Goal: Task Accomplishment & Management: Manage account settings

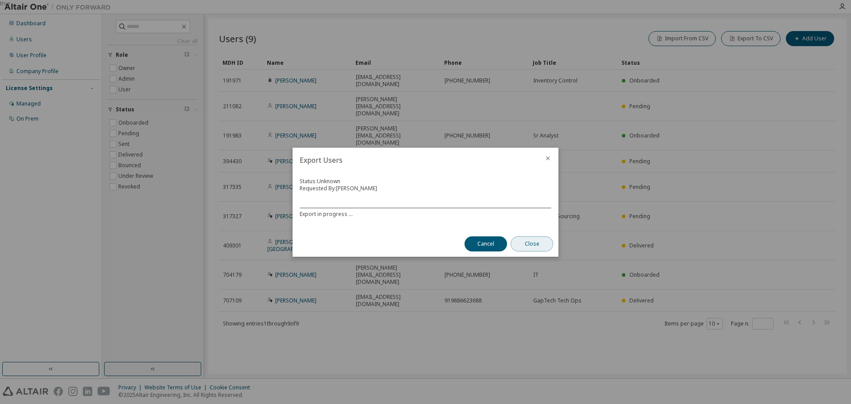
click at [531, 242] on button "Close" at bounding box center [532, 243] width 43 height 15
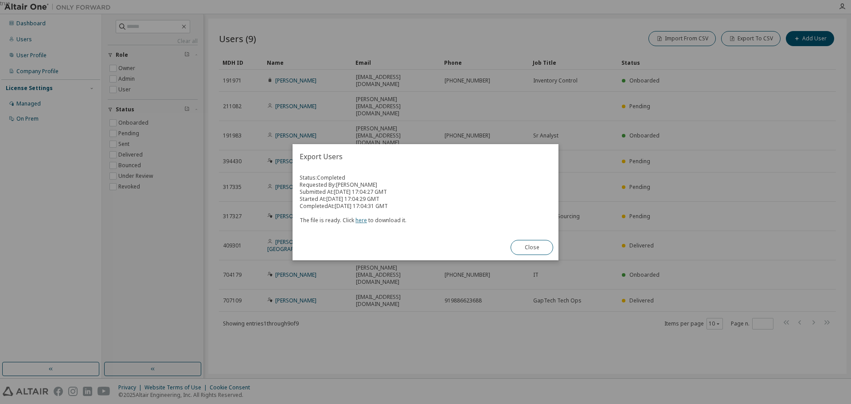
click at [363, 222] on link "here" at bounding box center [362, 220] width 12 height 8
click at [371, 244] on div "Export Users Status: Completed Requested By: [PERSON_NAME] Submitted At: [DATE]…" at bounding box center [426, 202] width 266 height 116
click at [519, 244] on button "Close" at bounding box center [532, 247] width 43 height 15
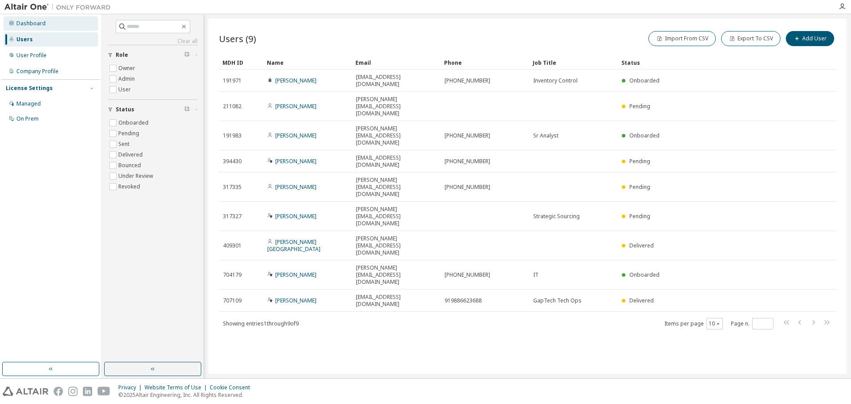
click at [35, 24] on div "Dashboard" at bounding box center [30, 23] width 29 height 7
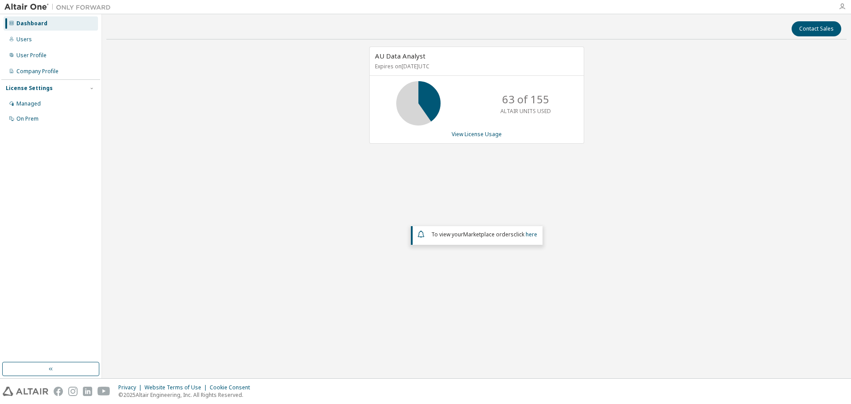
click at [843, 5] on icon "button" at bounding box center [842, 6] width 7 height 7
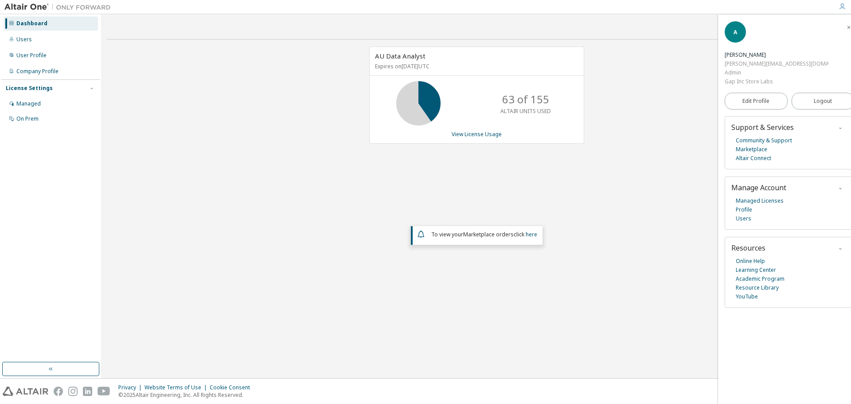
drag, startPoint x: 629, startPoint y: 201, endPoint x: 552, endPoint y: 195, distance: 77.4
click at [629, 200] on div "AU Data Analyst Expires on [DATE] UTC 63 of 155 ALTAIR UNITS USED View License …" at bounding box center [476, 178] width 740 height 262
click at [32, 40] on div "Users" at bounding box center [51, 39] width 94 height 14
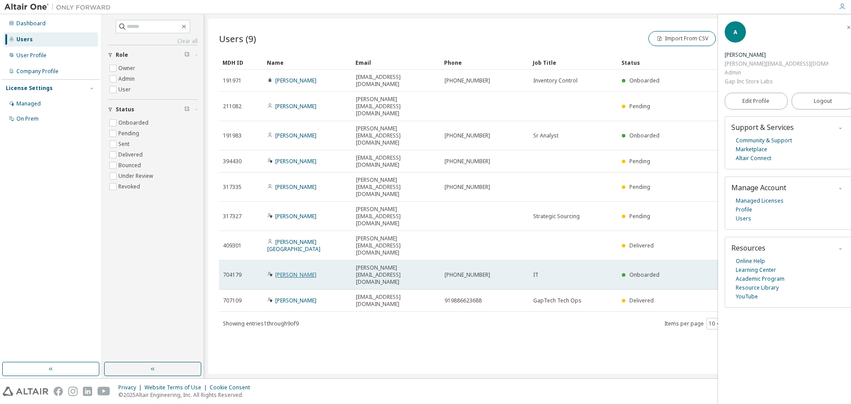
click at [290, 271] on link "[PERSON_NAME]" at bounding box center [295, 275] width 41 height 8
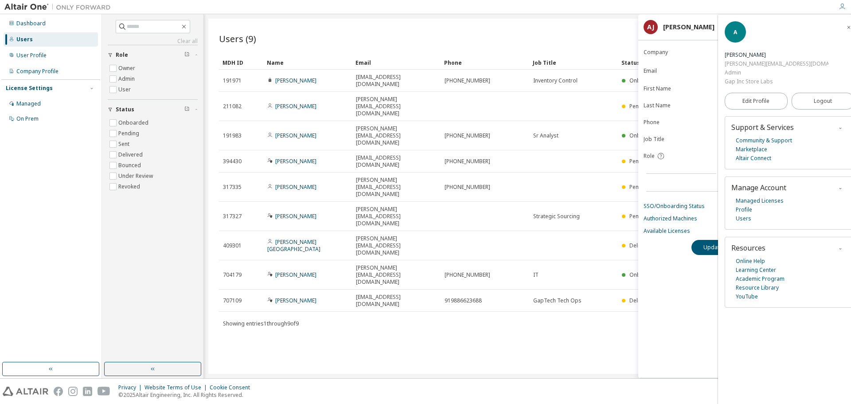
click at [845, 23] on span "button" at bounding box center [849, 27] width 9 height 14
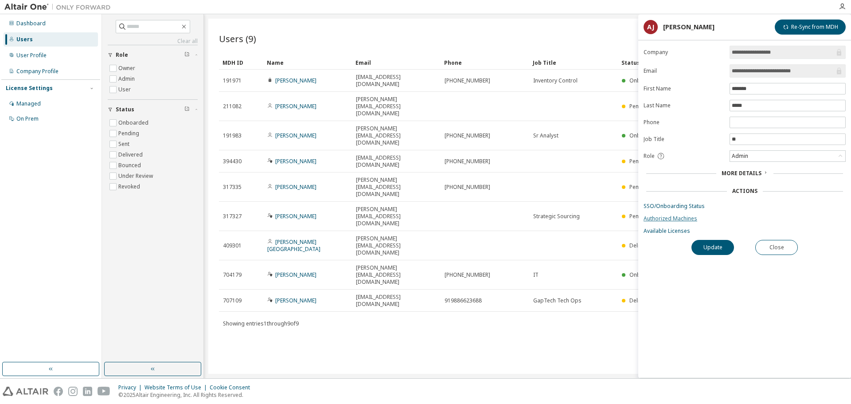
click at [662, 216] on link "Authorized Machines" at bounding box center [745, 218] width 202 height 7
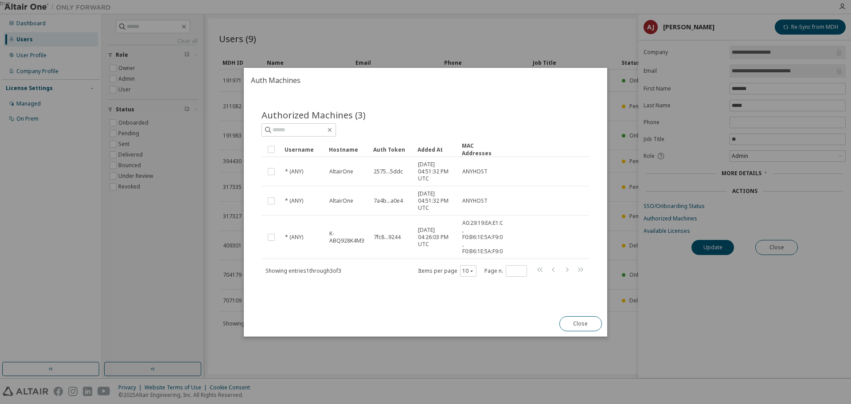
click at [571, 321] on button "Close" at bounding box center [581, 323] width 43 height 15
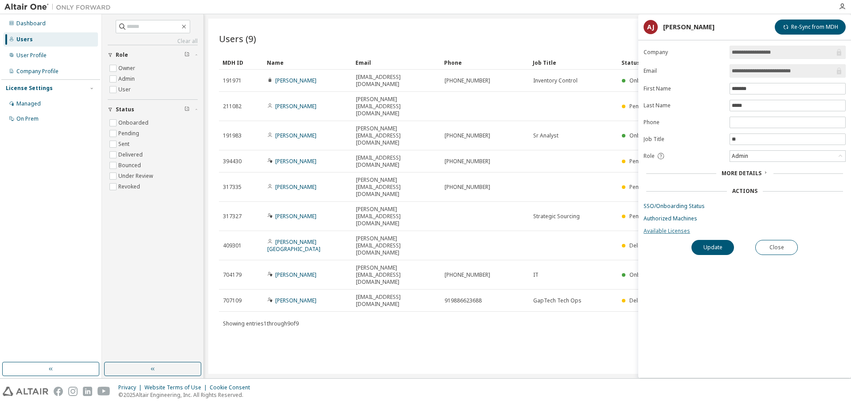
click at [673, 231] on link "Available Licenses" at bounding box center [745, 230] width 202 height 7
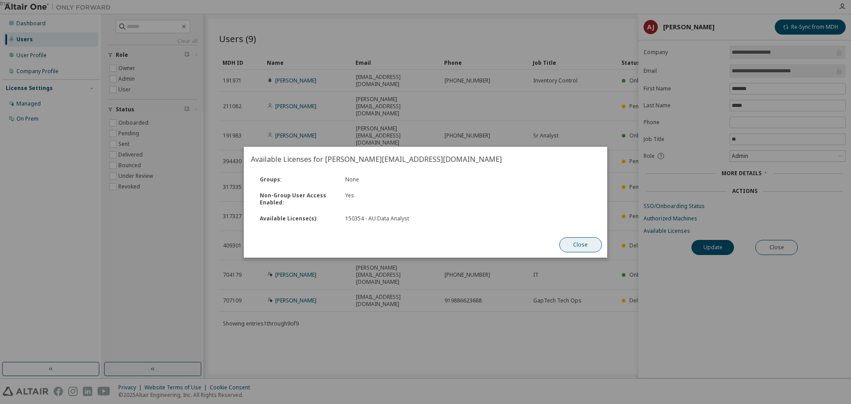
click at [590, 243] on button "Close" at bounding box center [581, 244] width 43 height 15
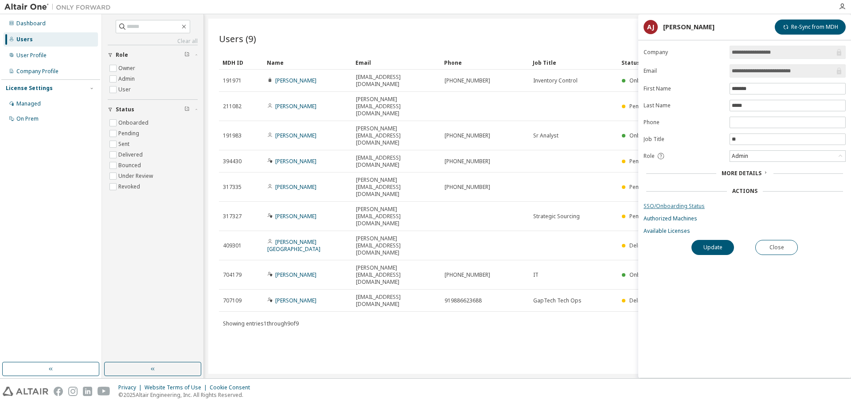
click at [674, 207] on link "SSO/Onboarding Status" at bounding box center [745, 206] width 202 height 7
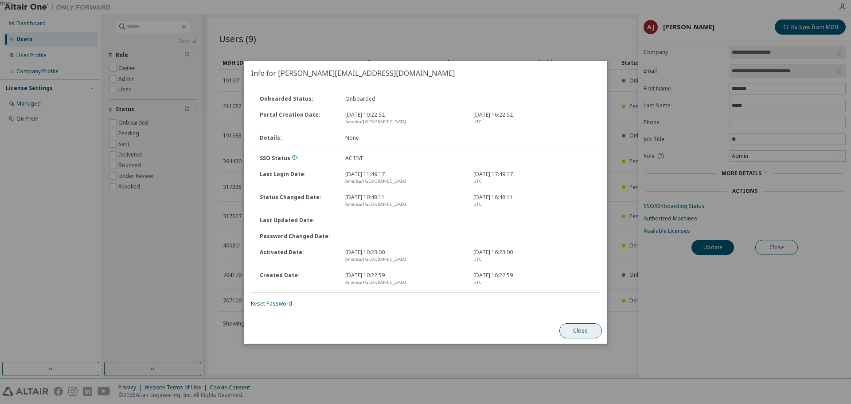
click at [578, 335] on button "Close" at bounding box center [581, 330] width 43 height 15
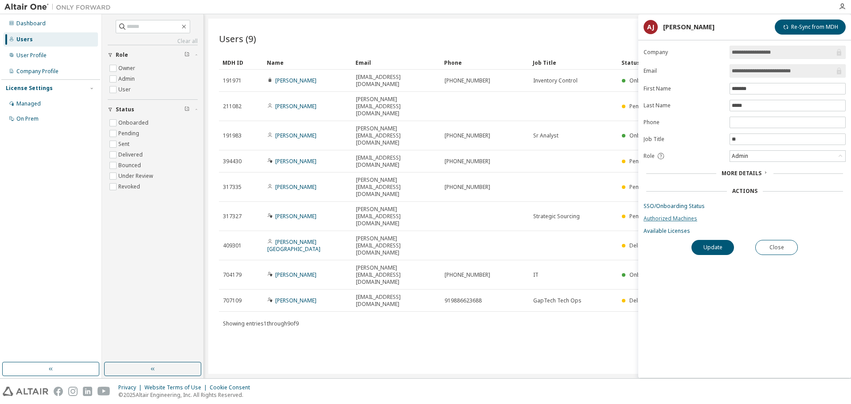
click at [683, 215] on link "Authorized Machines" at bounding box center [745, 218] width 202 height 7
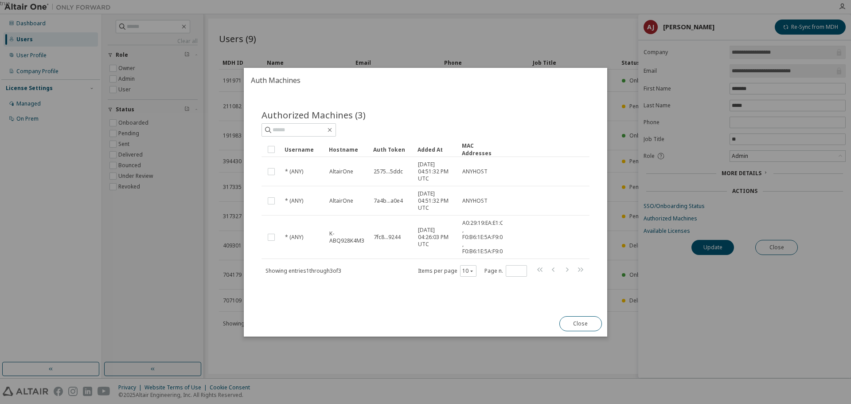
click at [730, 330] on div "true" at bounding box center [425, 202] width 851 height 404
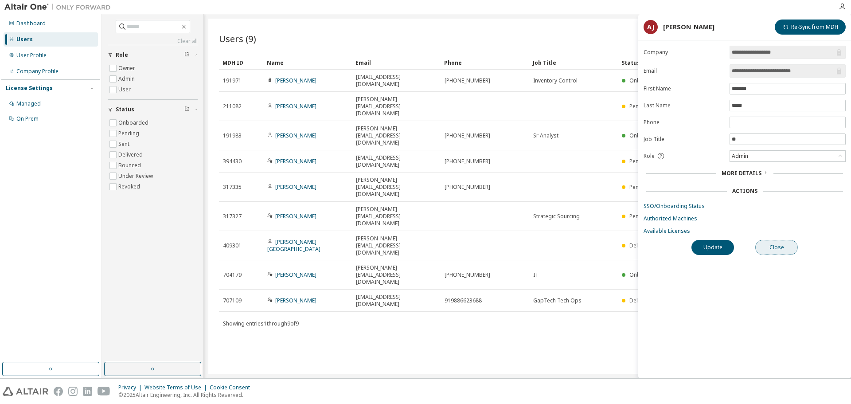
click at [769, 250] on button "Close" at bounding box center [777, 247] width 43 height 15
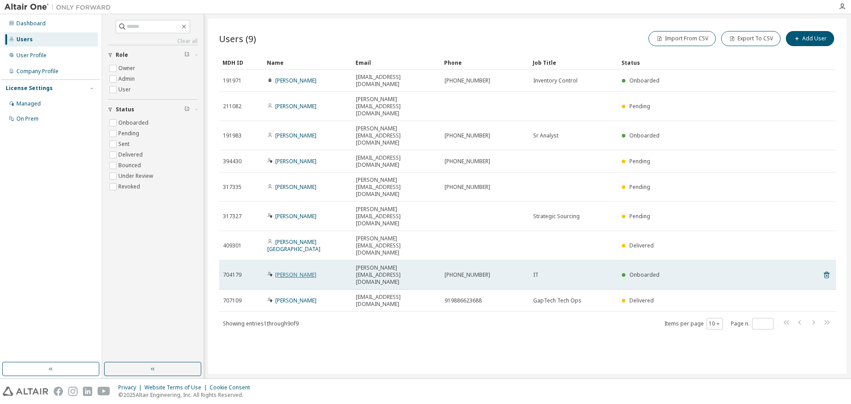
click at [290, 271] on link "[PERSON_NAME]" at bounding box center [295, 275] width 41 height 8
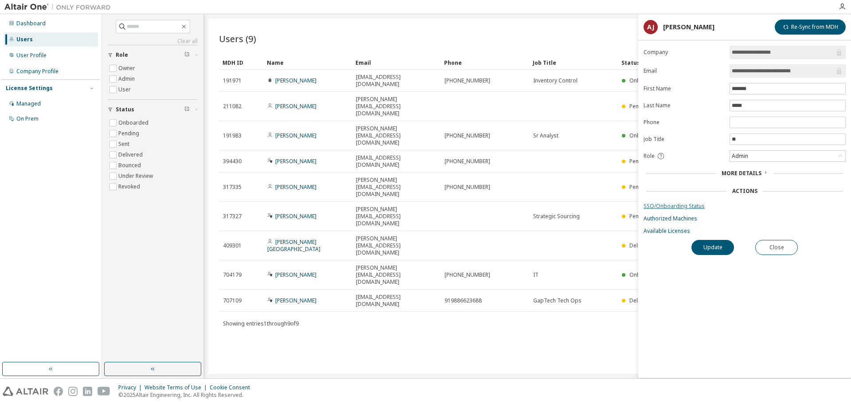
click at [681, 208] on link "SSO/Onboarding Status" at bounding box center [745, 206] width 202 height 7
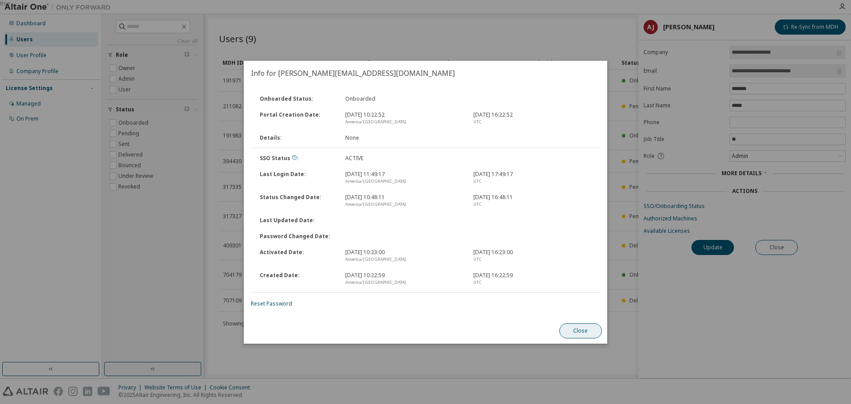
click at [579, 330] on button "Close" at bounding box center [581, 330] width 43 height 15
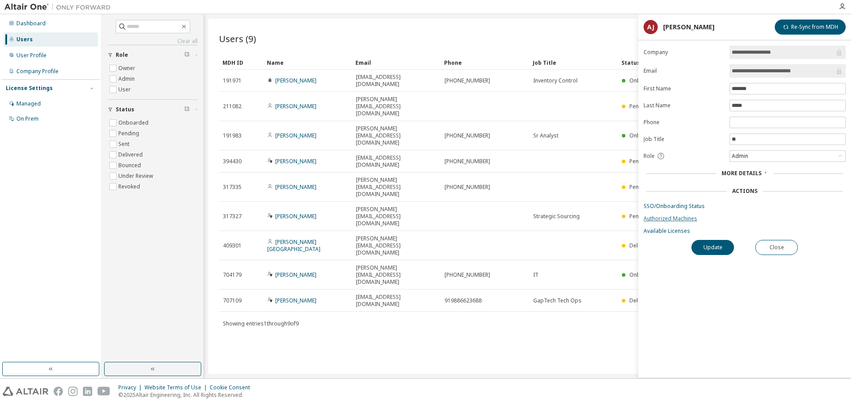
click at [675, 216] on link "Authorized Machines" at bounding box center [745, 218] width 202 height 7
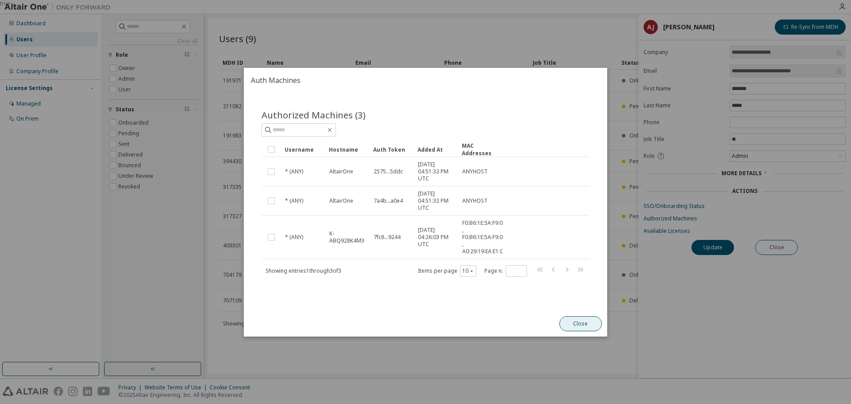
click at [589, 324] on button "Close" at bounding box center [581, 323] width 43 height 15
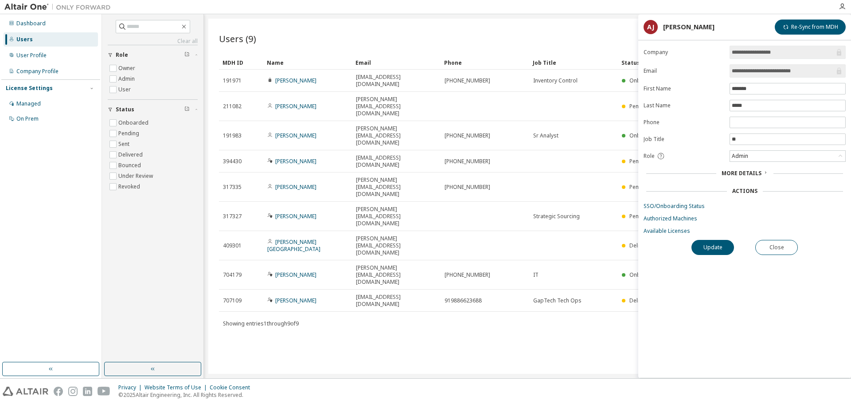
click at [459, 304] on div "Users (9) Import From CSV Export To CSV Add User Clear Load Save Save As Field …" at bounding box center [527, 196] width 638 height 355
click at [33, 99] on div "Managed" at bounding box center [51, 104] width 94 height 14
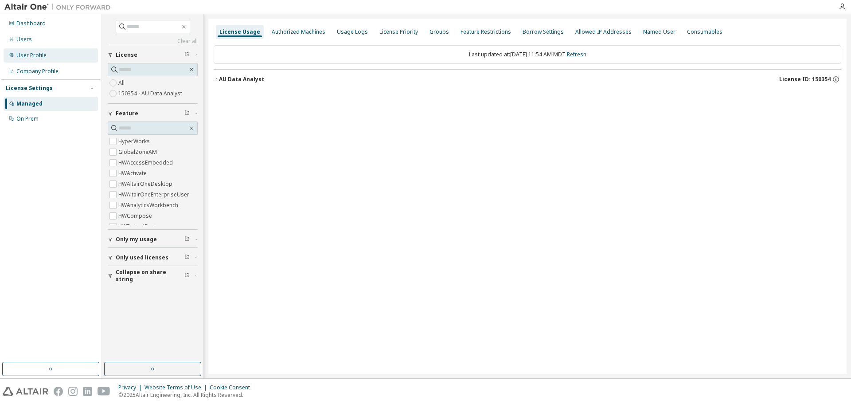
click at [24, 51] on div "User Profile" at bounding box center [51, 55] width 94 height 14
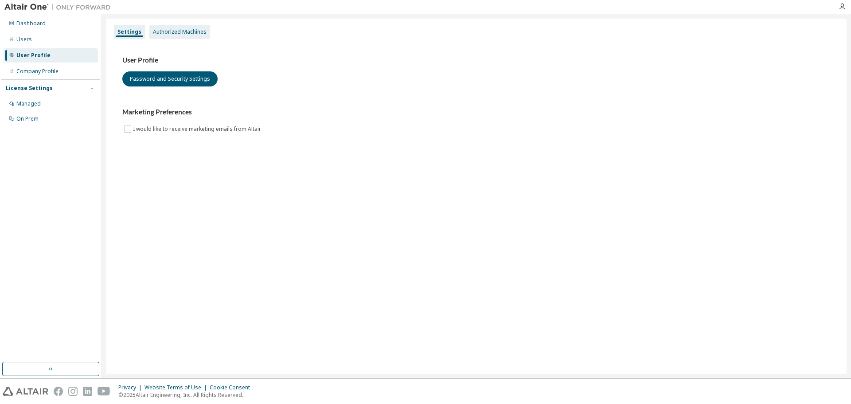
click at [184, 32] on div "Authorized Machines" at bounding box center [180, 31] width 54 height 7
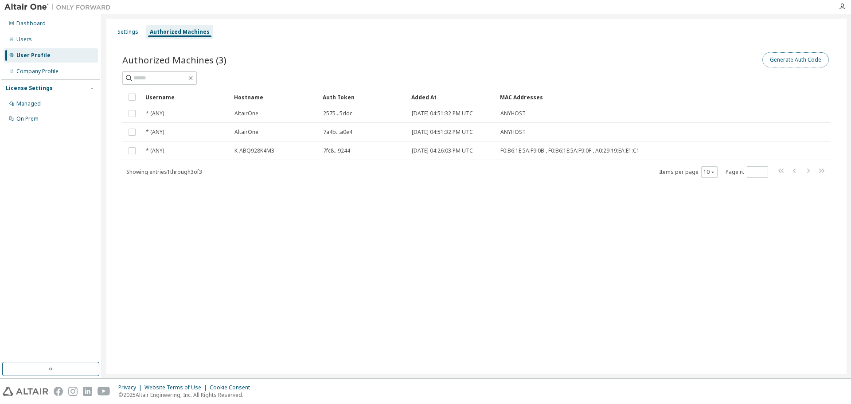
click at [794, 56] on button "Generate Auth Code" at bounding box center [796, 59] width 67 height 15
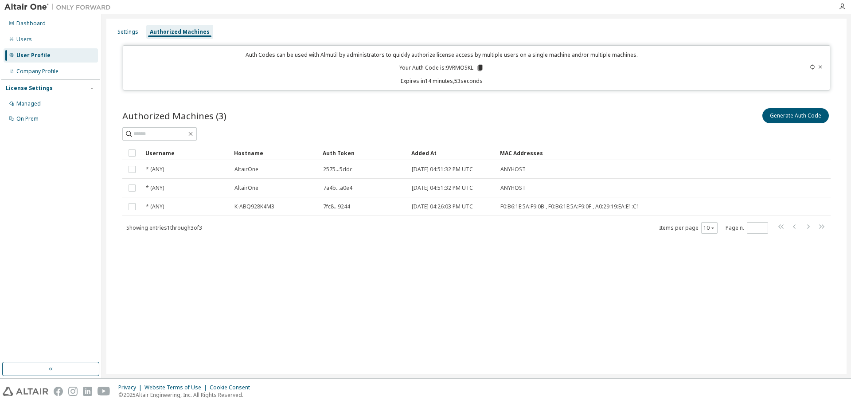
click at [818, 67] on icon at bounding box center [820, 66] width 5 height 5
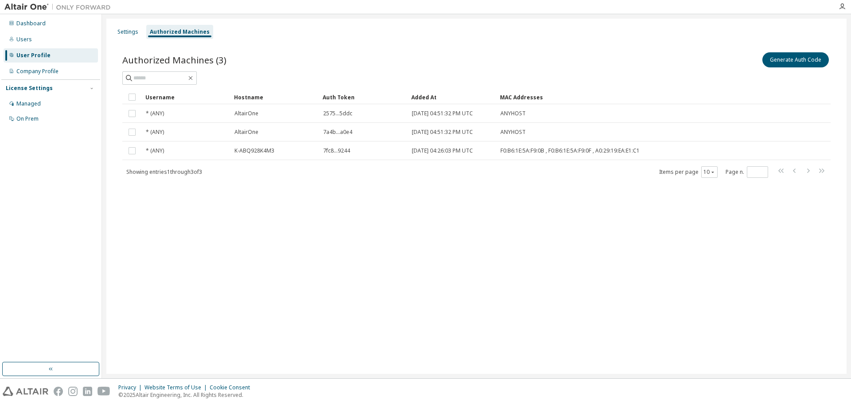
drag, startPoint x: 330, startPoint y: 260, endPoint x: 360, endPoint y: 230, distance: 43.0
click at [330, 260] on div "Settings Authorized Machines Authorized Machines (3) Generate Auth Code Clear L…" at bounding box center [476, 196] width 740 height 355
